Goal: Task Accomplishment & Management: Complete application form

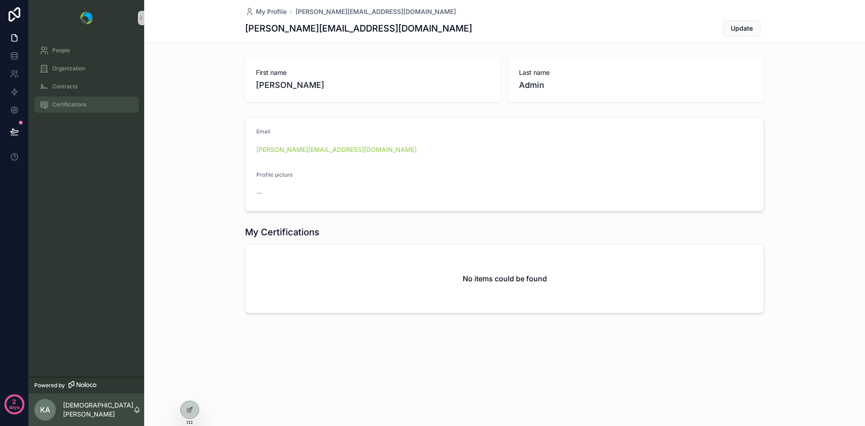
click at [65, 105] on span "Certifications" at bounding box center [69, 104] width 34 height 7
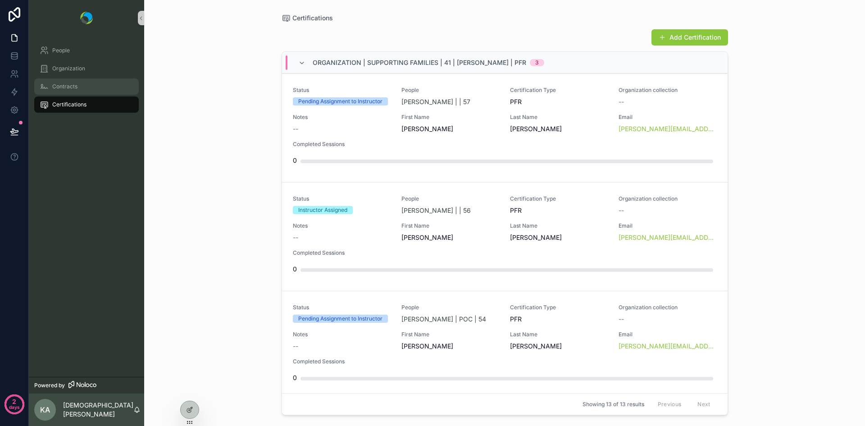
click at [63, 91] on div "Contracts" at bounding box center [87, 86] width 94 height 14
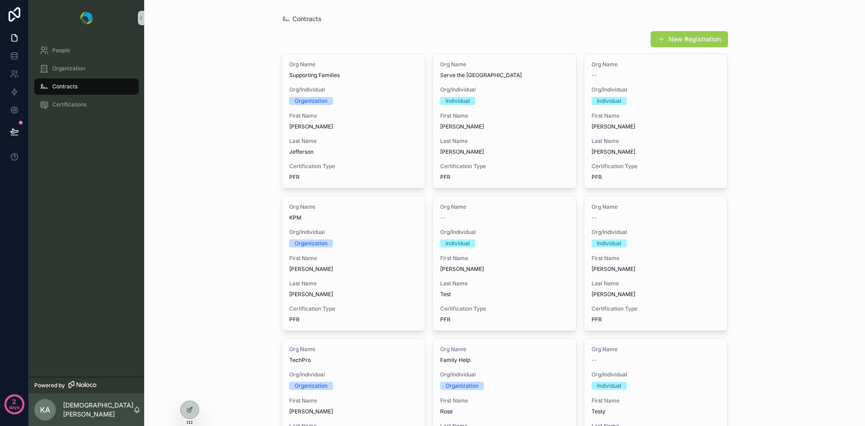
click at [665, 42] on button "New Registration" at bounding box center [688, 39] width 77 height 16
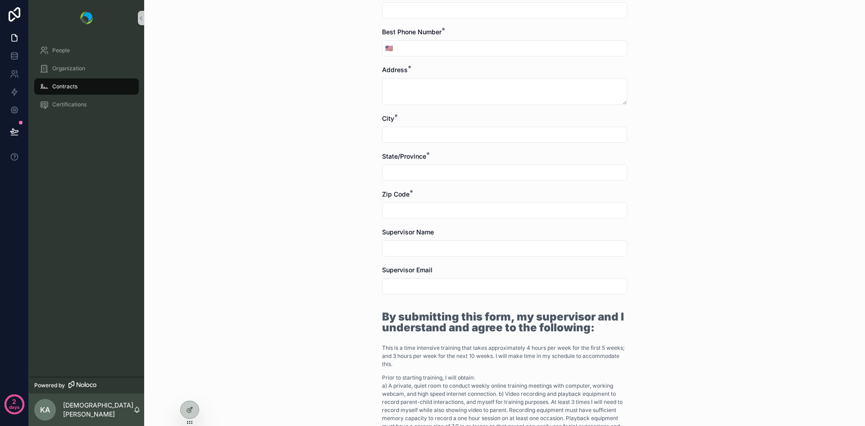
scroll to position [429, 0]
click at [394, 246] on input "scrollable content" at bounding box center [504, 247] width 244 height 13
click at [394, 283] on input "scrollable content" at bounding box center [504, 285] width 244 height 13
click at [395, 247] on input "scrollable content" at bounding box center [504, 247] width 244 height 13
click at [398, 284] on input "scrollable content" at bounding box center [504, 285] width 244 height 13
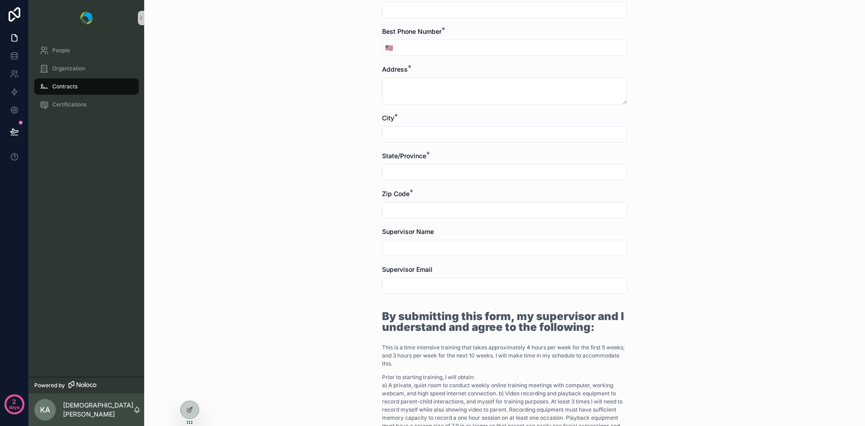
click at [399, 243] on input "scrollable content" at bounding box center [504, 247] width 244 height 13
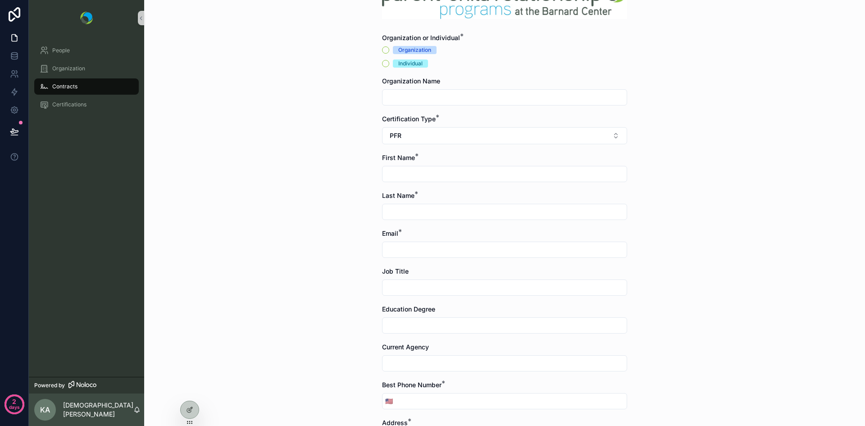
scroll to position [0, 0]
